Goal: Information Seeking & Learning: Find specific fact

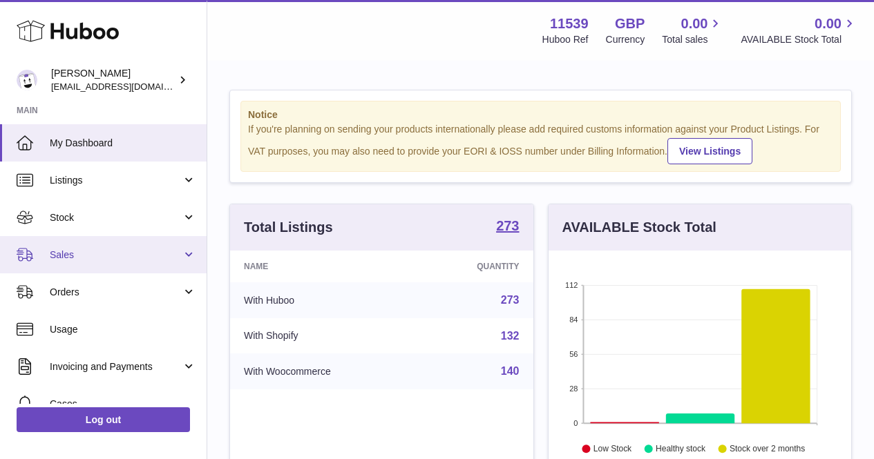
scroll to position [215, 308]
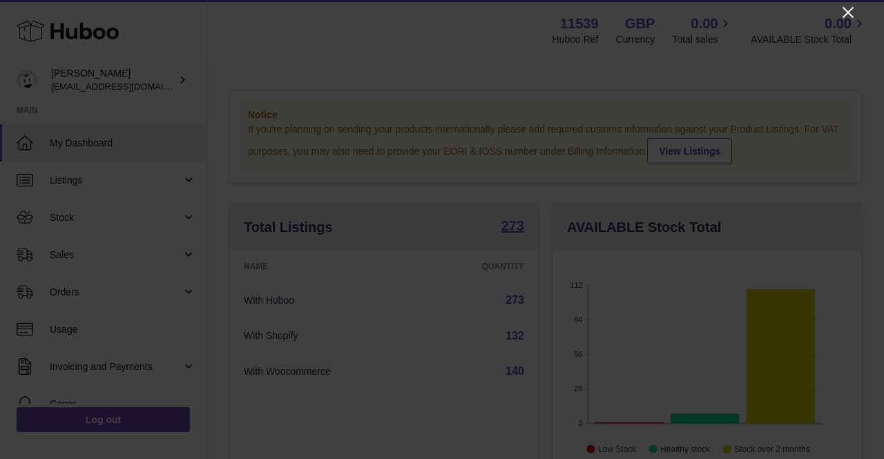
click at [845, 14] on icon "Close" at bounding box center [848, 12] width 17 height 17
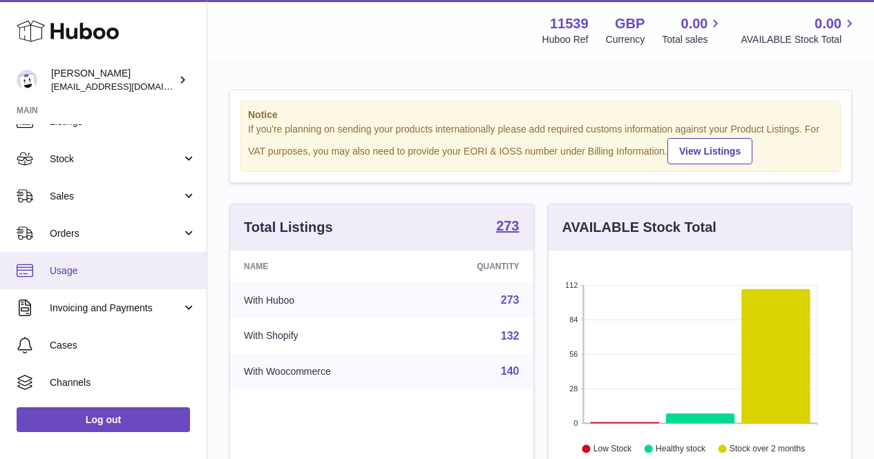
scroll to position [69, 0]
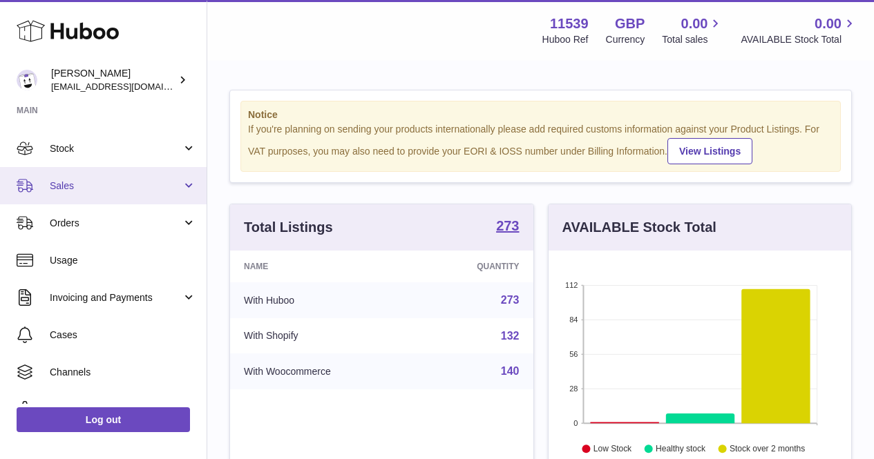
click at [113, 186] on span "Sales" at bounding box center [116, 186] width 132 height 13
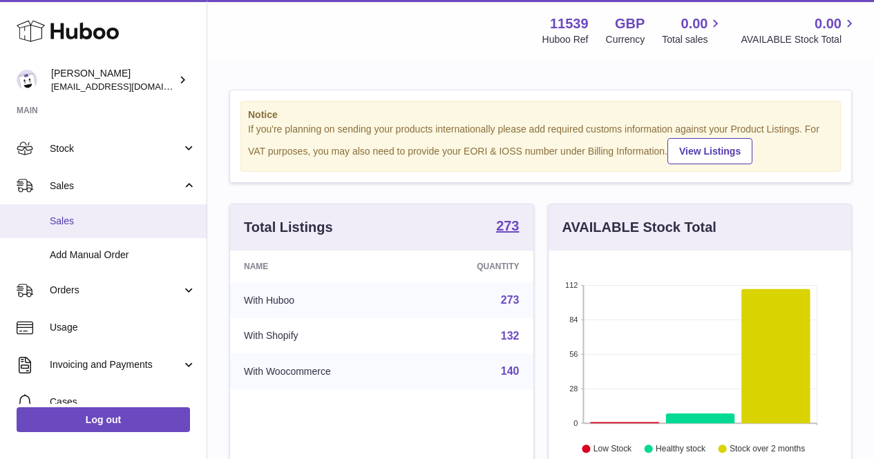
click at [117, 236] on link "Sales" at bounding box center [103, 221] width 206 height 34
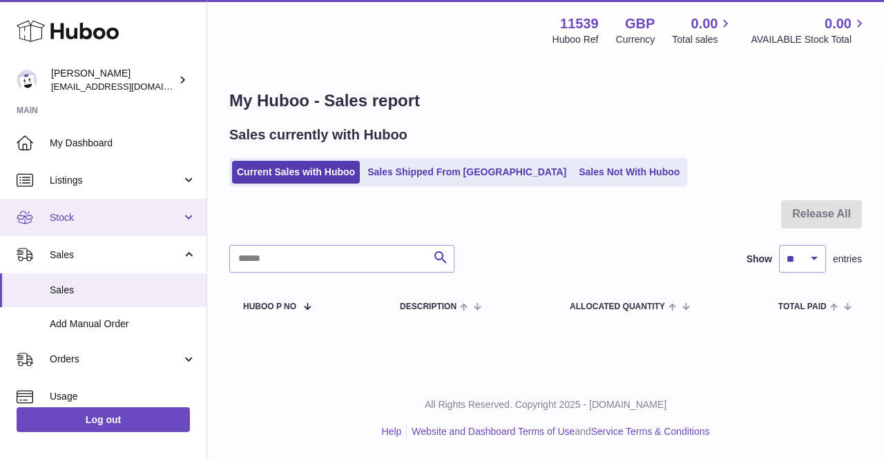
click at [106, 217] on span "Stock" at bounding box center [116, 217] width 132 height 13
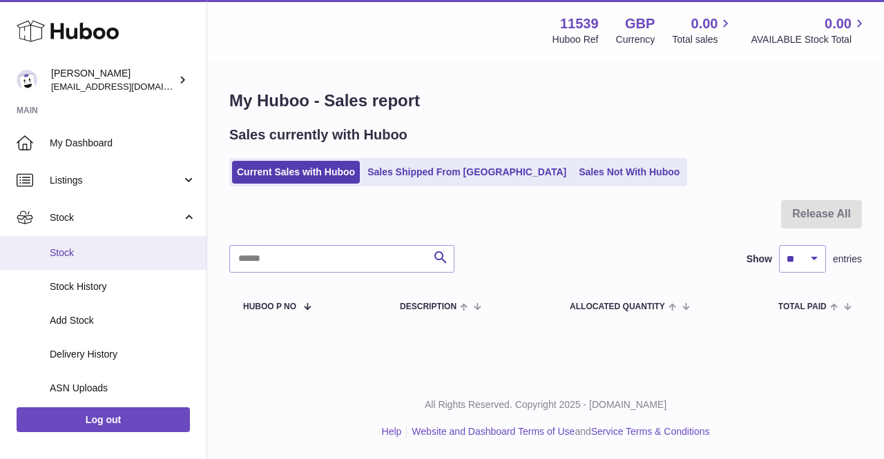
click at [106, 246] on link "Stock" at bounding box center [103, 253] width 206 height 34
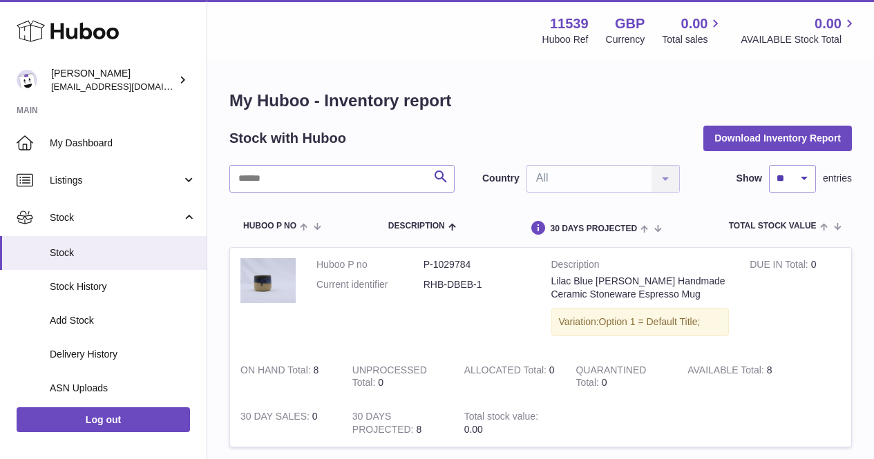
scroll to position [138, 0]
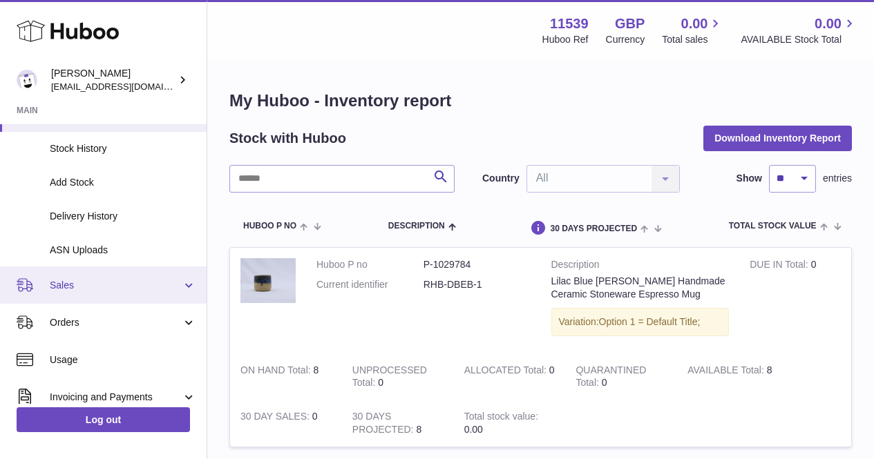
click at [106, 293] on link "Sales" at bounding box center [103, 285] width 206 height 37
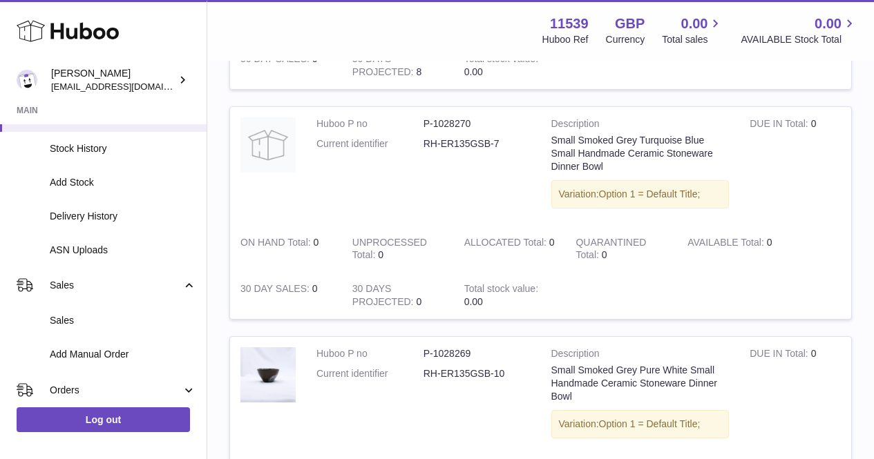
scroll to position [483, 0]
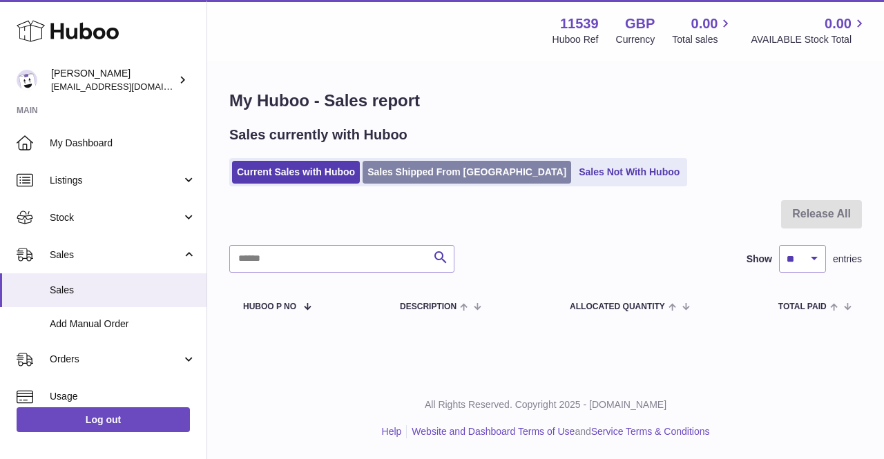
click at [401, 170] on link "Sales Shipped From Huboo" at bounding box center [467, 172] width 209 height 23
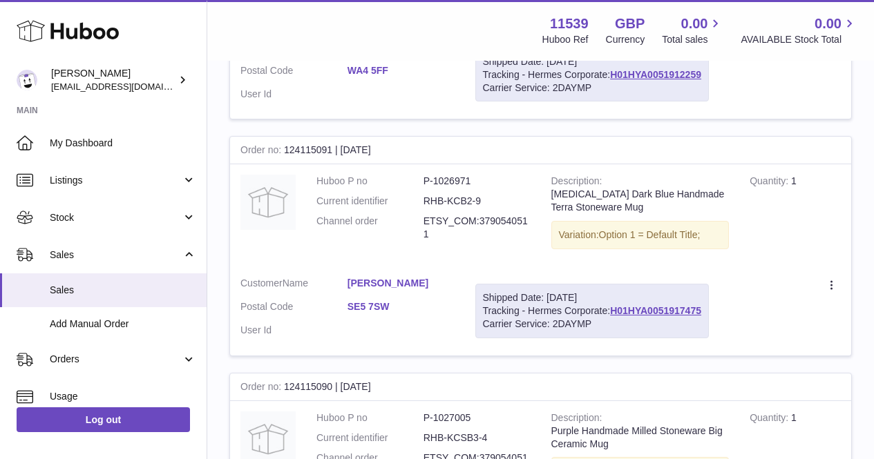
scroll to position [691, 0]
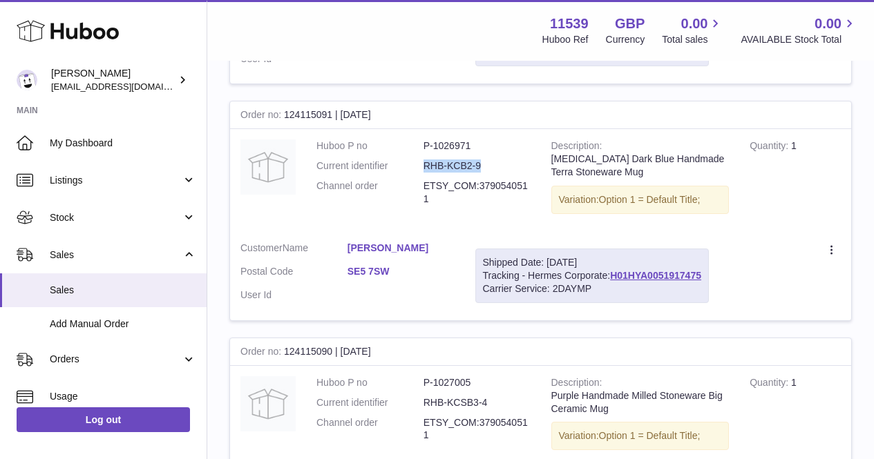
drag, startPoint x: 487, startPoint y: 161, endPoint x: 415, endPoint y: 166, distance: 72.0
click at [415, 166] on dl "Huboo P no P-1026971 Current identifier RHB-KCB2-9 Channel order ETSY_COM:37905…" at bounding box center [423, 175] width 214 height 73
copy dl "RHB-KCB2-9"
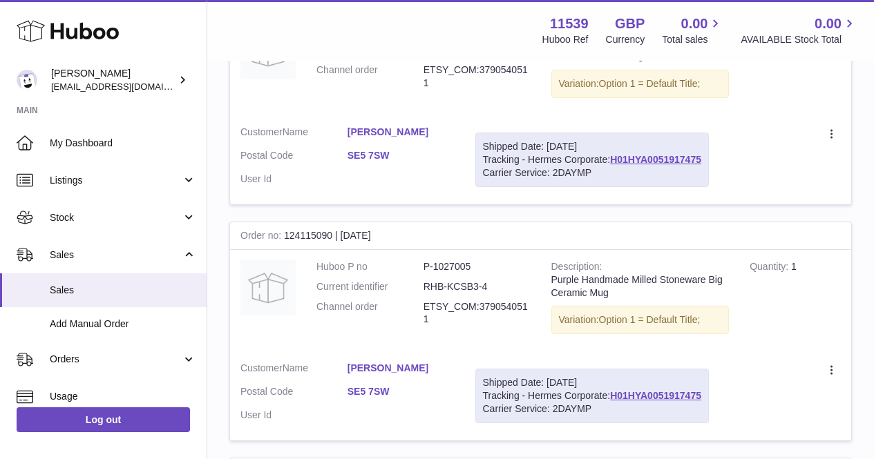
scroll to position [898, 0]
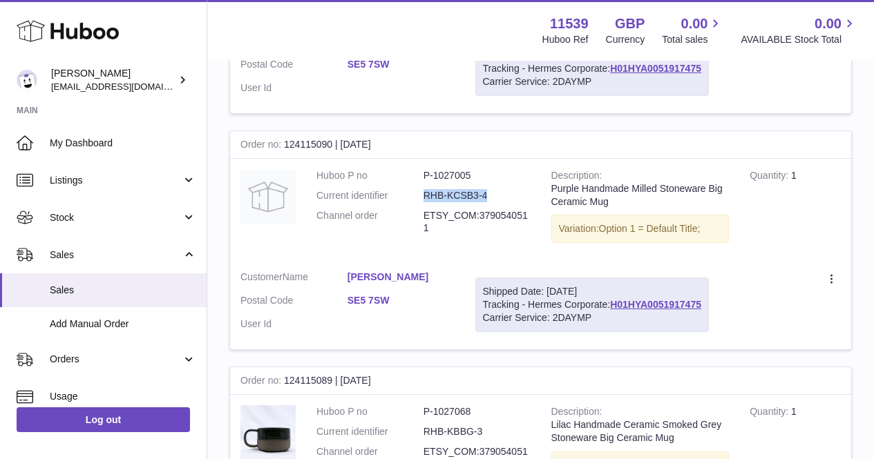
drag, startPoint x: 446, startPoint y: 199, endPoint x: 421, endPoint y: 192, distance: 25.8
click at [421, 192] on dl "Huboo P no P-1027005 Current identifier RHB-KCSB3-4 Channel order ETSY_COM:3790…" at bounding box center [423, 205] width 214 height 73
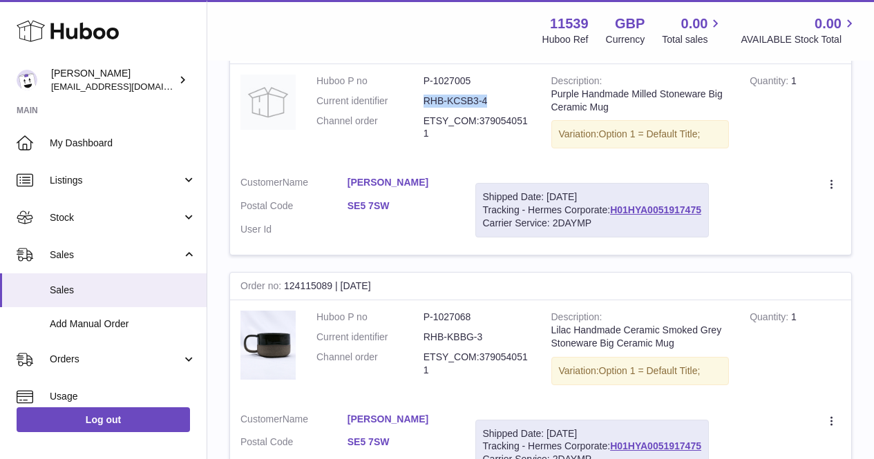
scroll to position [1036, 0]
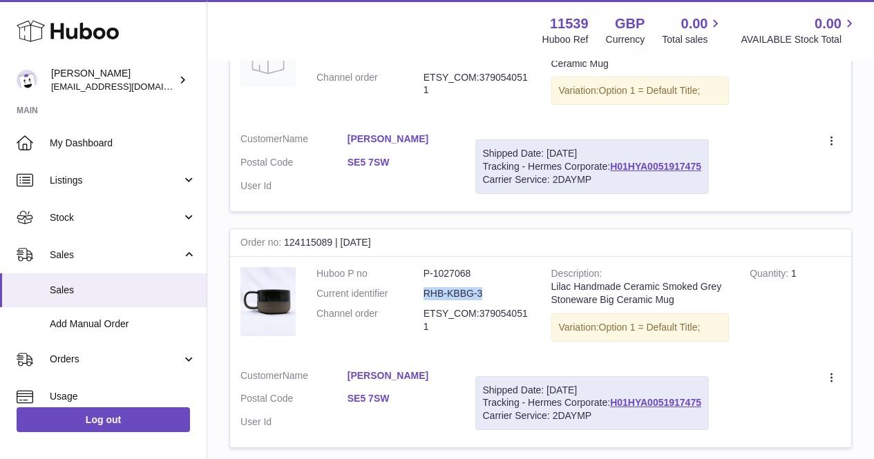
drag, startPoint x: 485, startPoint y: 293, endPoint x: 421, endPoint y: 285, distance: 64.1
click at [421, 285] on dl "Huboo P no P-1027068 Current identifier RHB-KBBG-3 Channel order ETSY_COM:37905…" at bounding box center [423, 303] width 214 height 73
copy dl "RHB-KBBG-3"
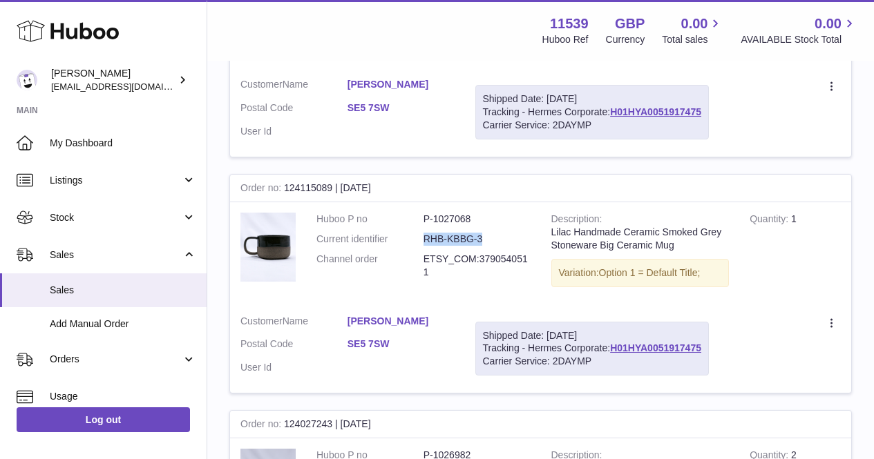
scroll to position [1105, 0]
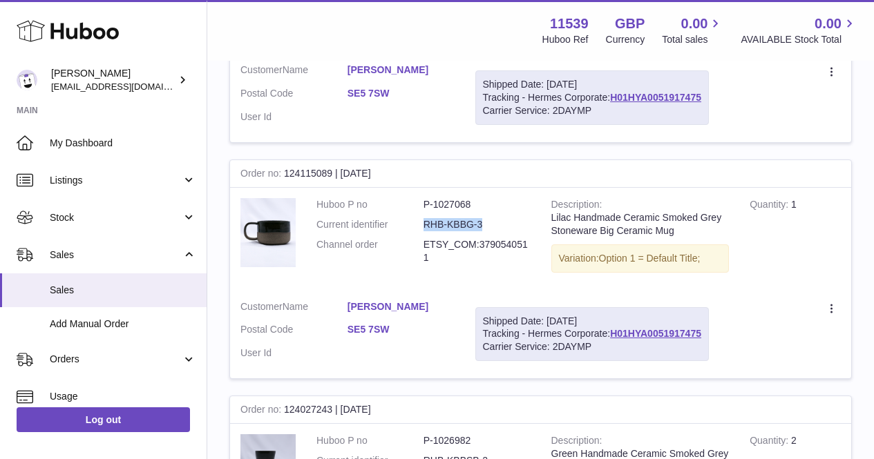
click at [481, 219] on dd "RHB-KBBG-3" at bounding box center [476, 224] width 107 height 13
drag, startPoint x: 489, startPoint y: 223, endPoint x: 423, endPoint y: 226, distance: 65.7
click at [423, 226] on dd "RHB-KBBG-3" at bounding box center [476, 224] width 107 height 13
copy dd "RHB-KBBG-3"
